Goal: Task Accomplishment & Management: Manage account settings

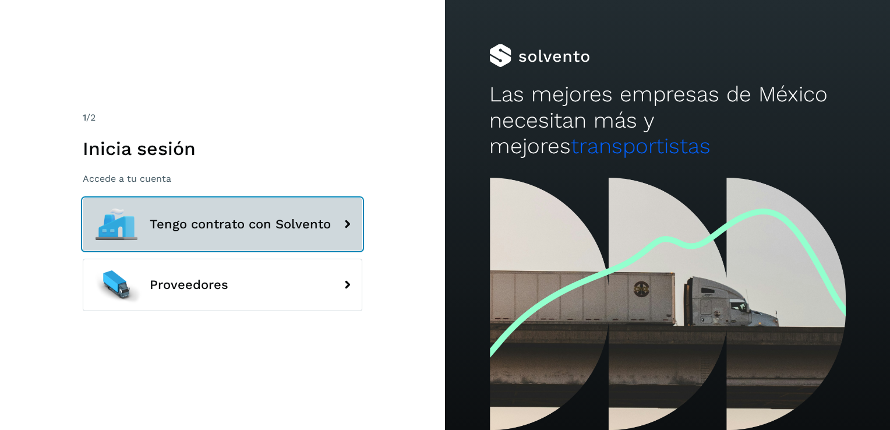
click at [236, 222] on span "Tengo contrato con Solvento" at bounding box center [240, 224] width 181 height 14
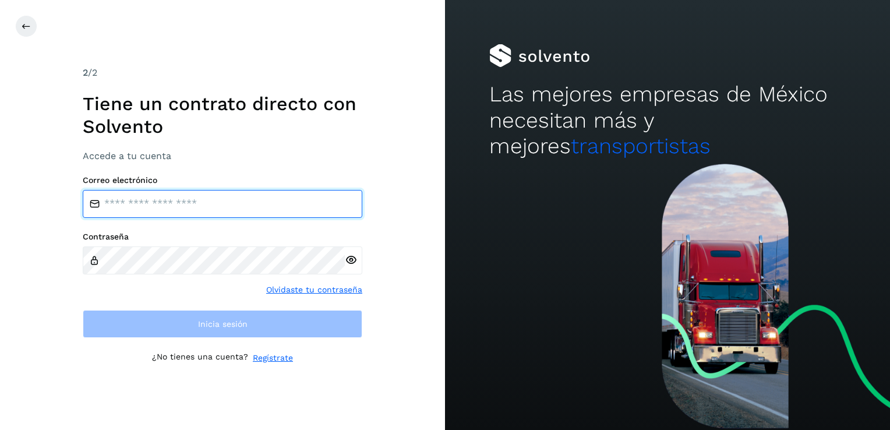
type input "**********"
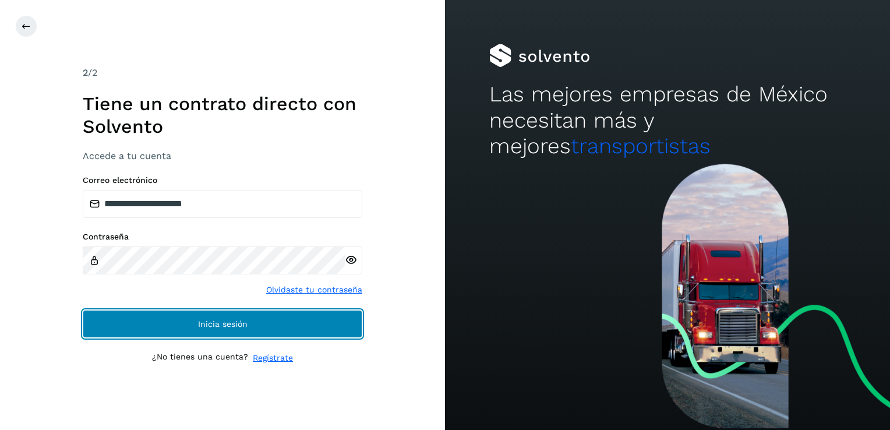
click at [233, 331] on button "Inicia sesión" at bounding box center [222, 324] width 279 height 28
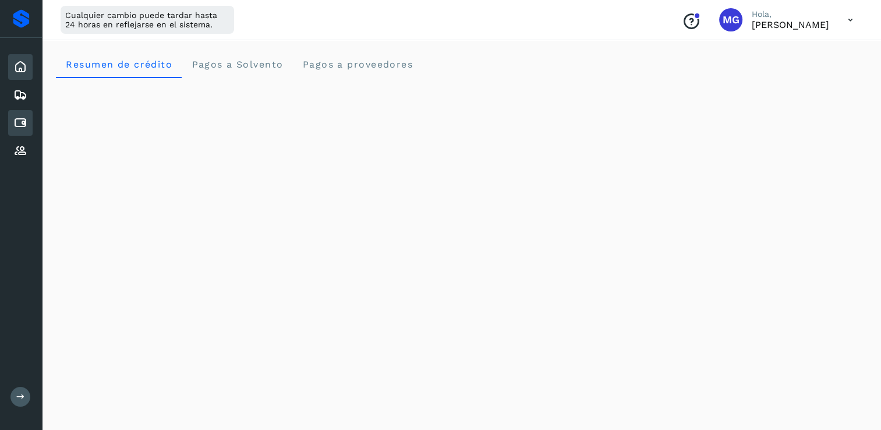
click at [20, 120] on icon at bounding box center [20, 123] width 14 height 14
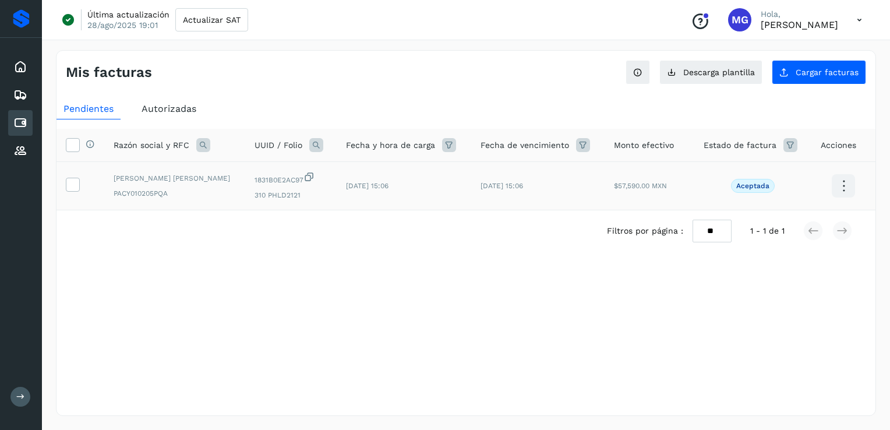
click at [845, 178] on icon at bounding box center [843, 185] width 27 height 27
click at [73, 182] on div at bounding box center [445, 215] width 890 height 430
click at [834, 177] on icon at bounding box center [843, 185] width 27 height 27
click at [242, 285] on div at bounding box center [445, 215] width 890 height 430
click at [73, 147] on icon at bounding box center [72, 144] width 12 height 12
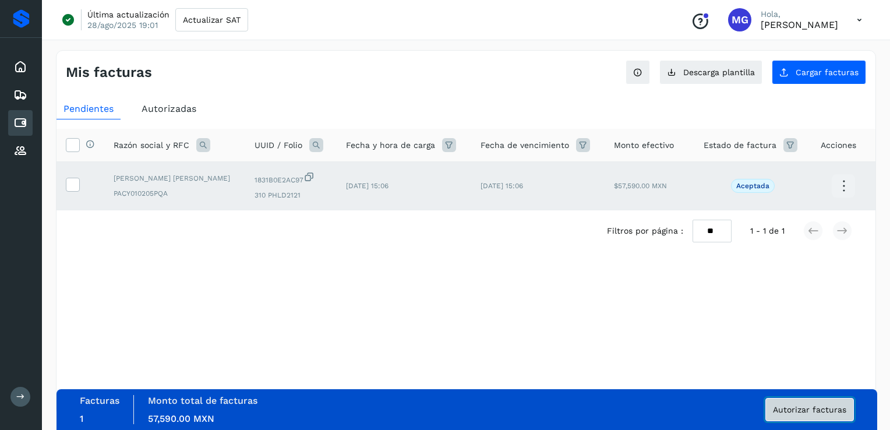
click at [822, 409] on span "Autorizar facturas" at bounding box center [809, 409] width 73 height 8
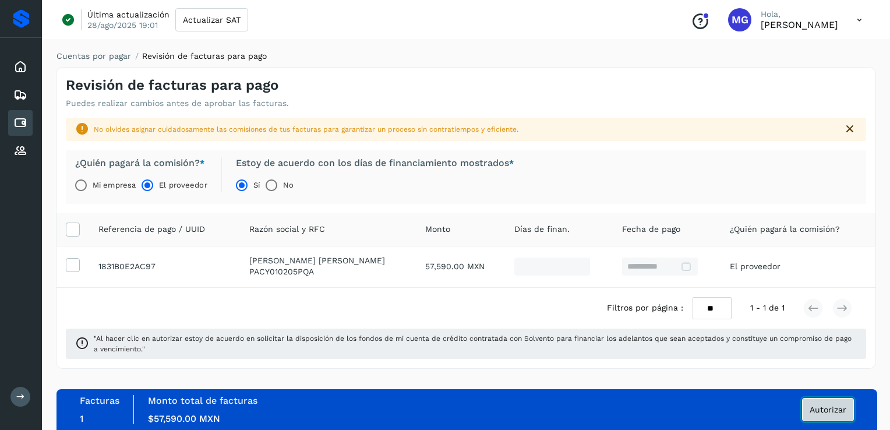
click at [822, 410] on span "Autorizar" at bounding box center [827, 409] width 37 height 8
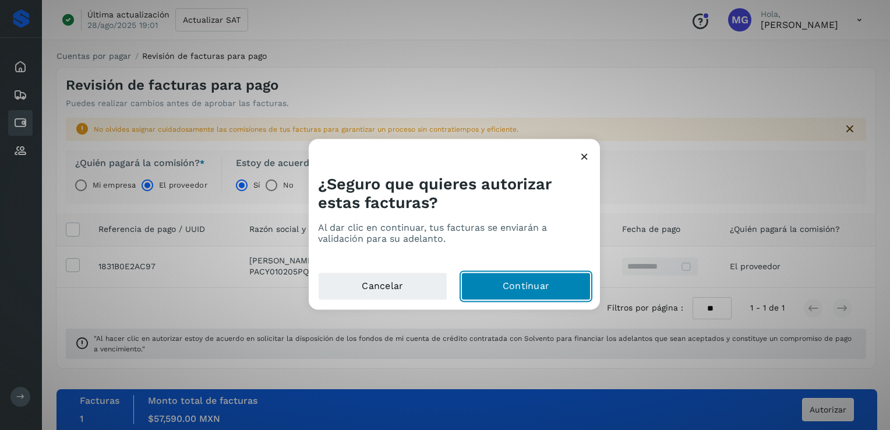
click at [508, 277] on button "Continuar" at bounding box center [525, 286] width 129 height 28
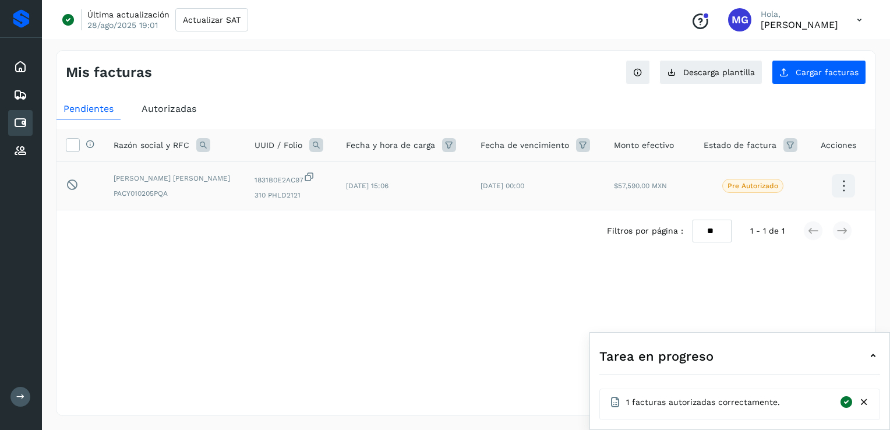
click at [834, 187] on icon at bounding box center [843, 185] width 27 height 27
click at [505, 299] on div at bounding box center [445, 215] width 890 height 430
click at [74, 141] on icon at bounding box center [72, 144] width 12 height 12
click at [17, 120] on icon at bounding box center [20, 123] width 14 height 14
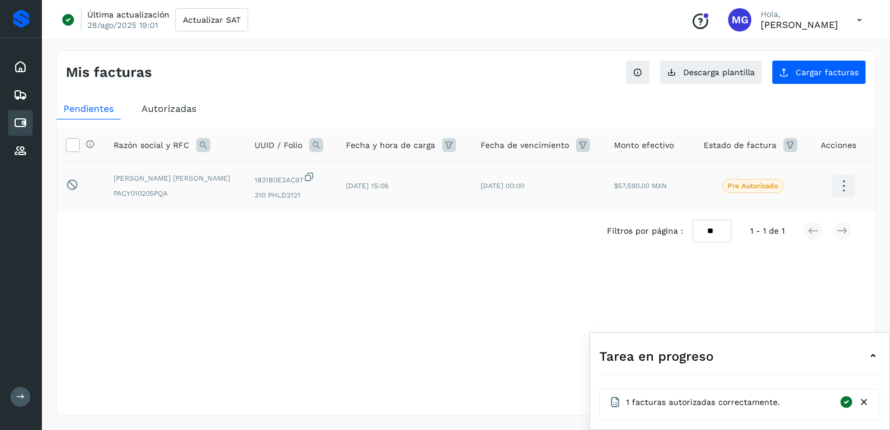
click at [168, 111] on span "Autorizadas" at bounding box center [168, 108] width 55 height 11
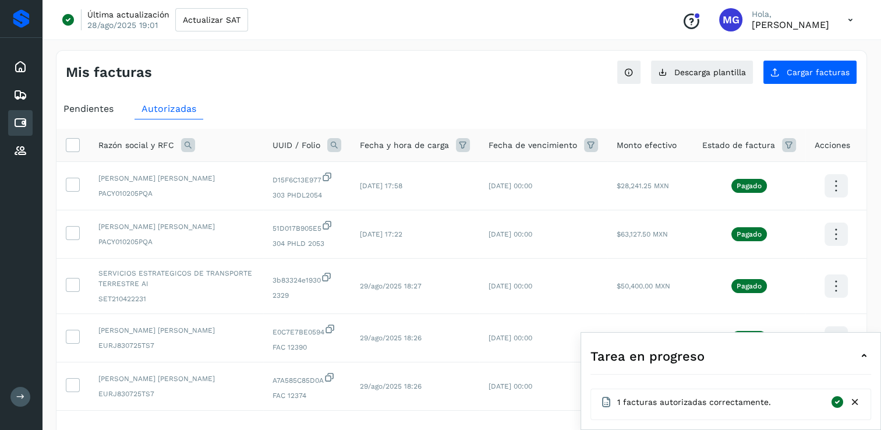
click at [129, 109] on ul "Pendientes Autorizadas" at bounding box center [461, 108] width 810 height 21
click at [95, 110] on span "Pendientes" at bounding box center [88, 108] width 50 height 11
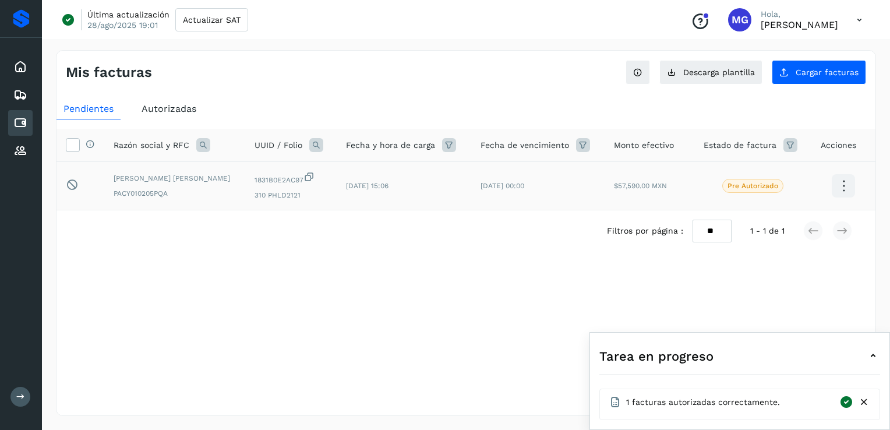
click at [848, 180] on icon at bounding box center [843, 185] width 27 height 27
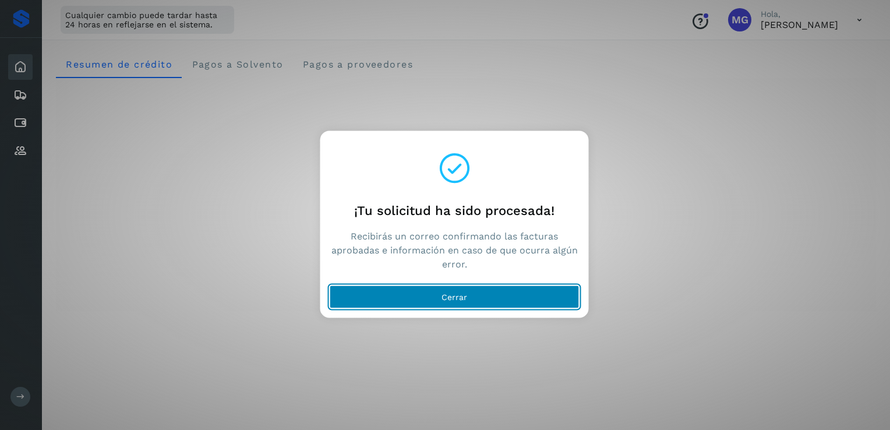
click at [434, 289] on button "Cerrar" at bounding box center [455, 296] width 250 height 23
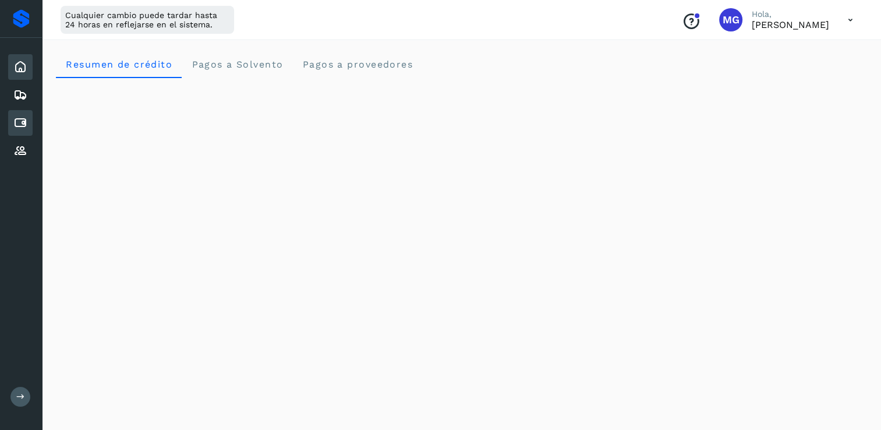
click at [21, 128] on icon at bounding box center [20, 123] width 14 height 14
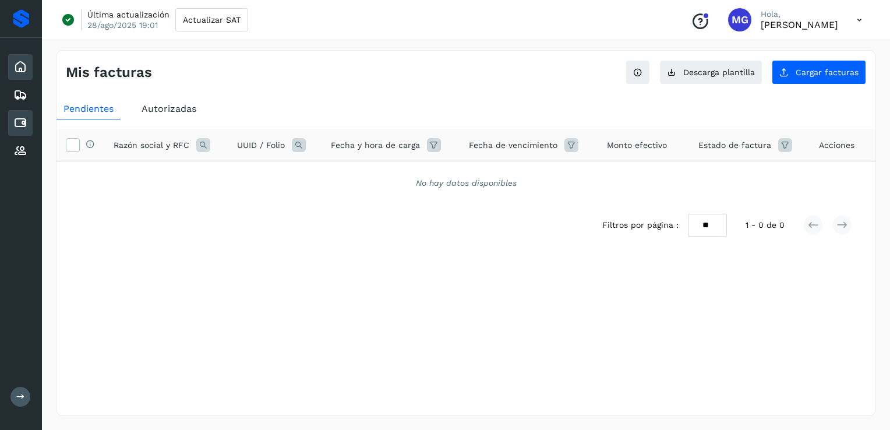
click at [22, 67] on icon at bounding box center [20, 67] width 14 height 14
